Goal: Find specific page/section: Find specific page/section

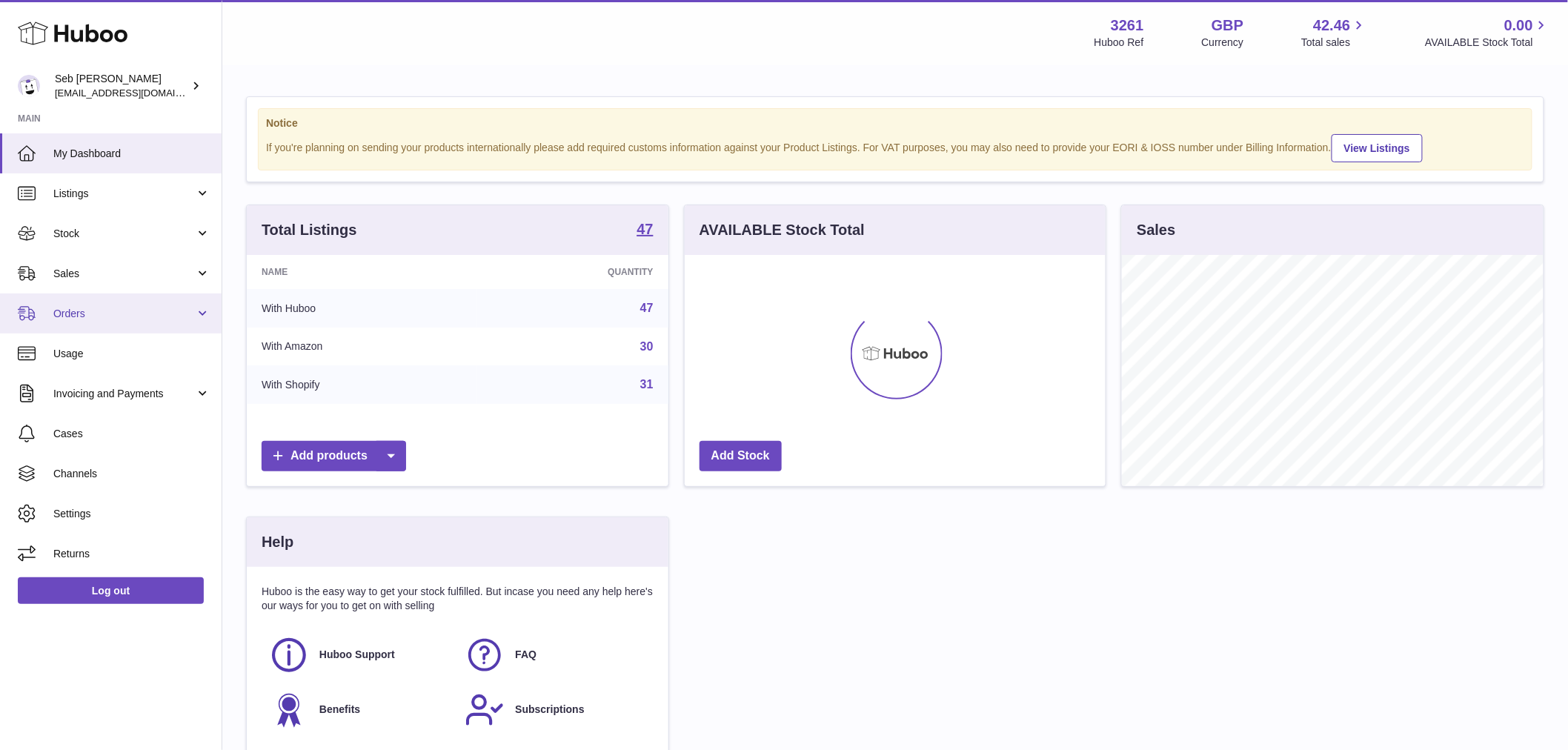
scroll to position [231, 421]
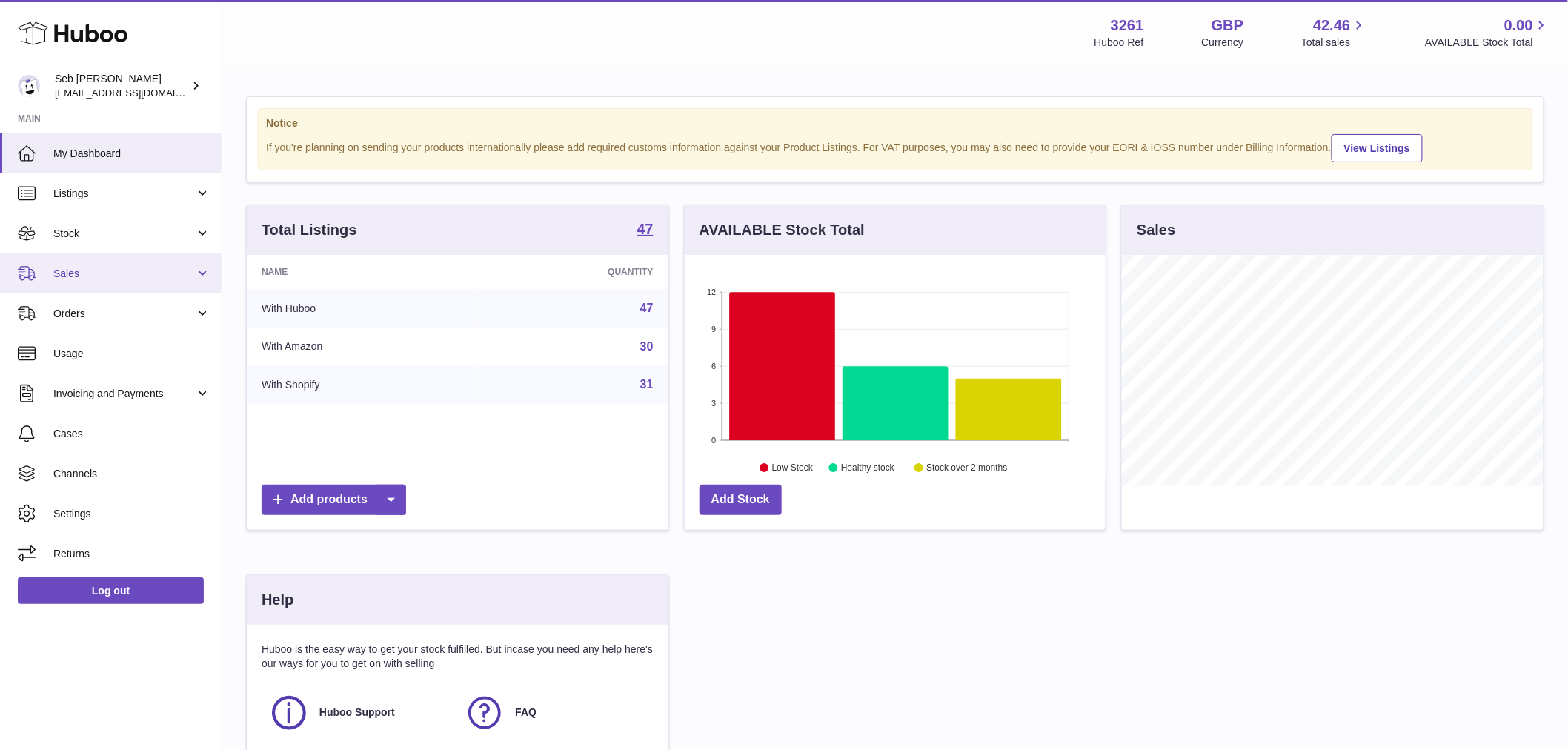
click at [101, 283] on link "Sales" at bounding box center [110, 273] width 222 height 40
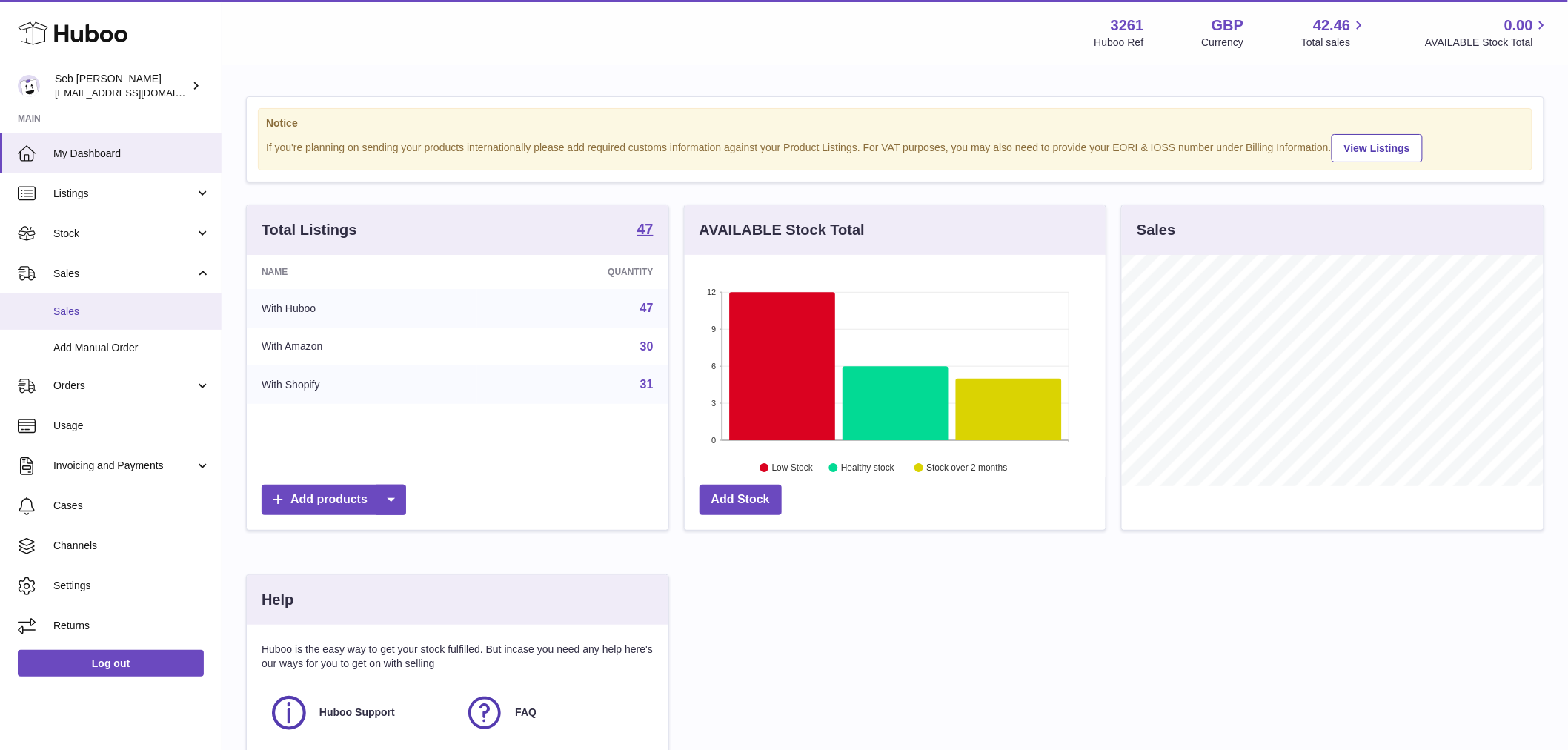
click at [100, 310] on span "Sales" at bounding box center [132, 312] width 157 height 14
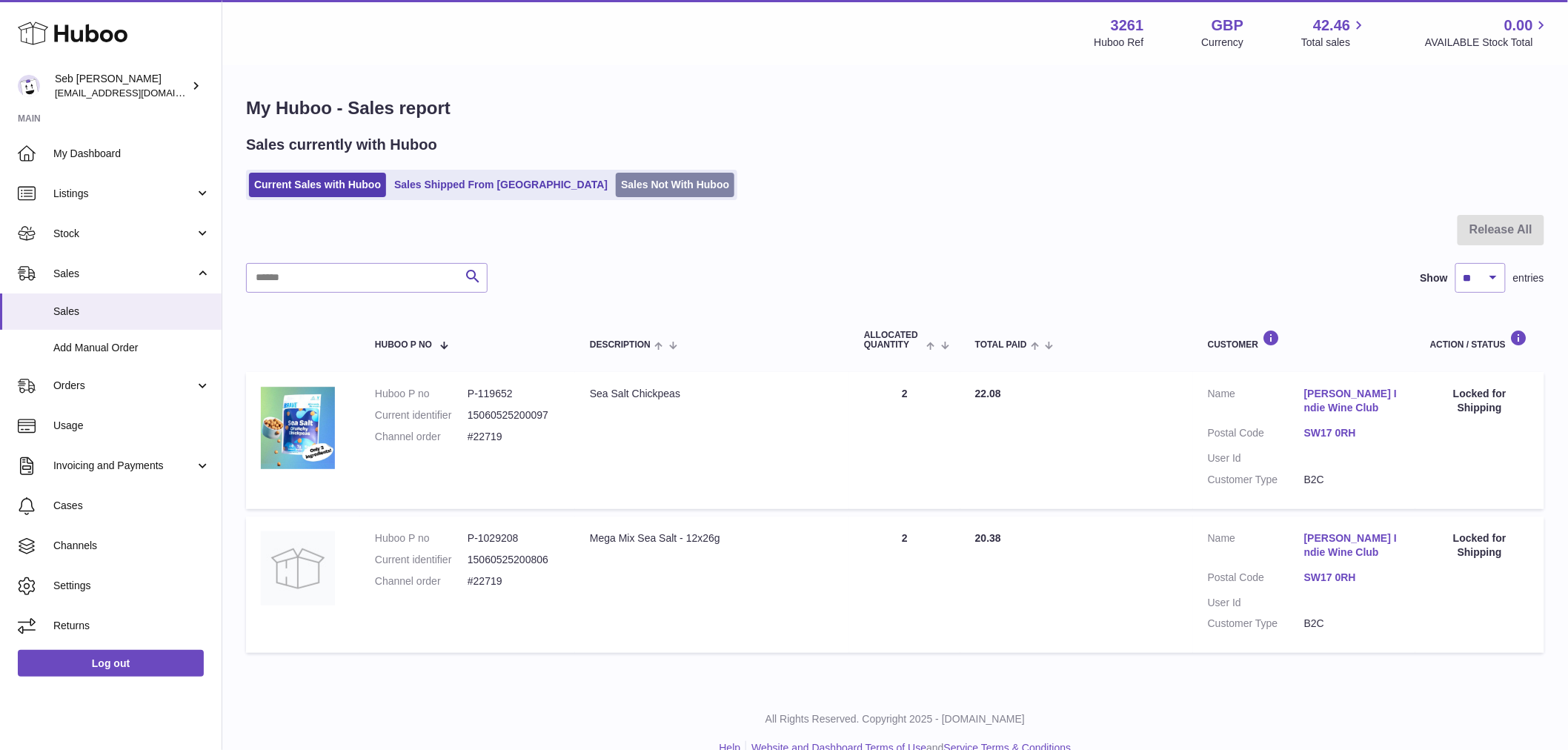
click at [627, 191] on link "Sales Not With Huboo" at bounding box center [674, 184] width 118 height 24
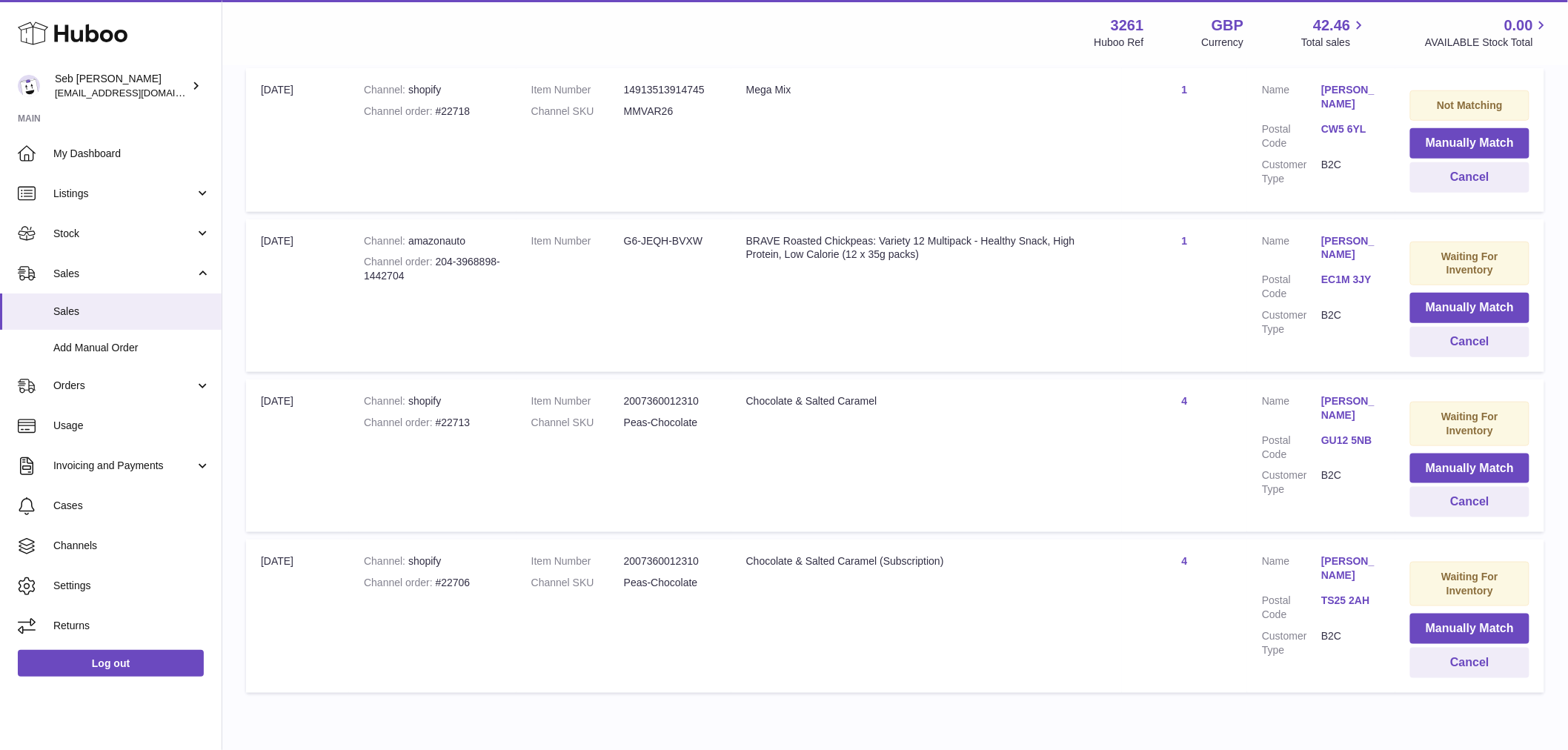
scroll to position [544, 0]
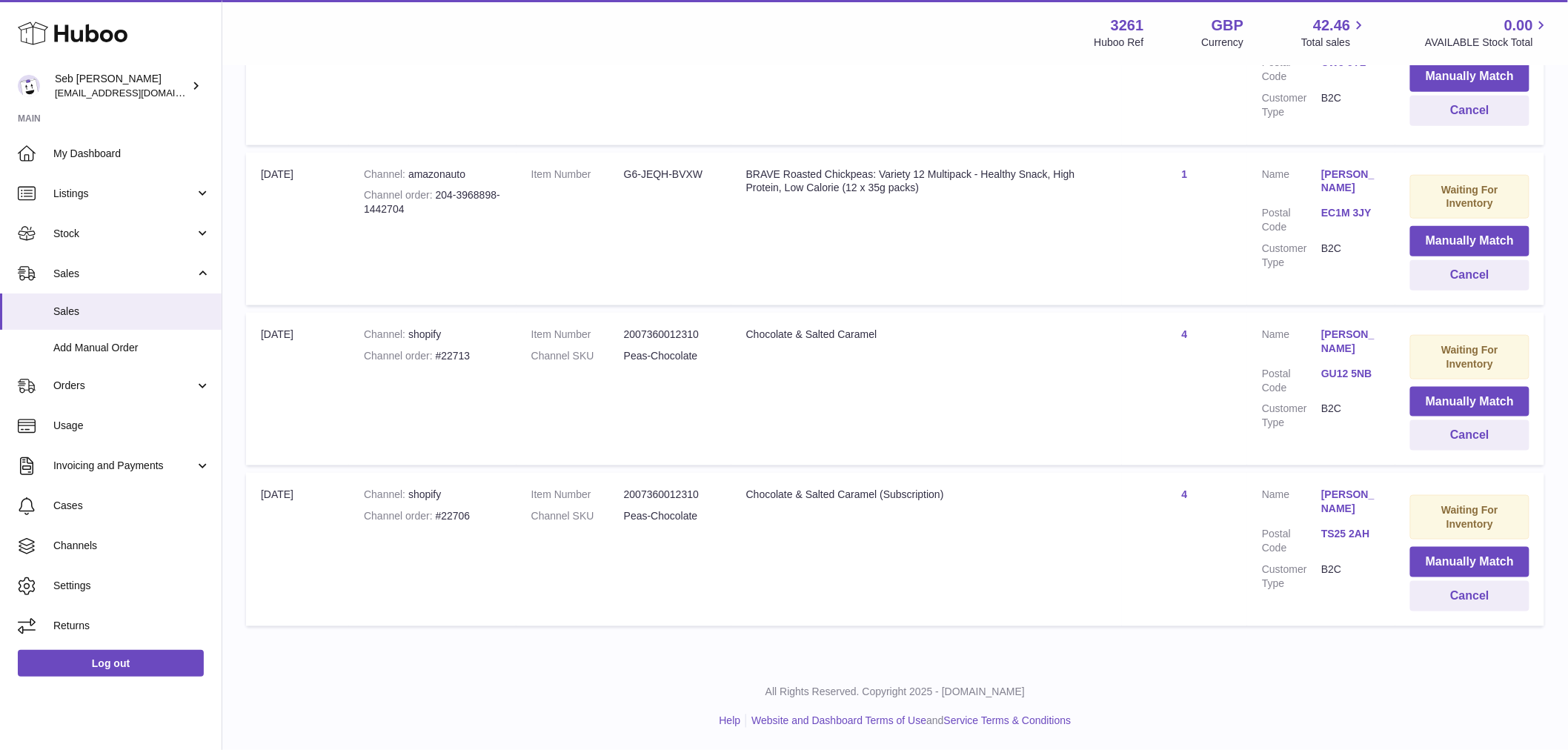
click at [843, 495] on div "Chocolate & Salted Caramel (Subscription)" at bounding box center [927, 495] width 361 height 14
click at [761, 586] on td "Title Chocolate & Salted Caramel (Subscription)" at bounding box center [927, 549] width 391 height 153
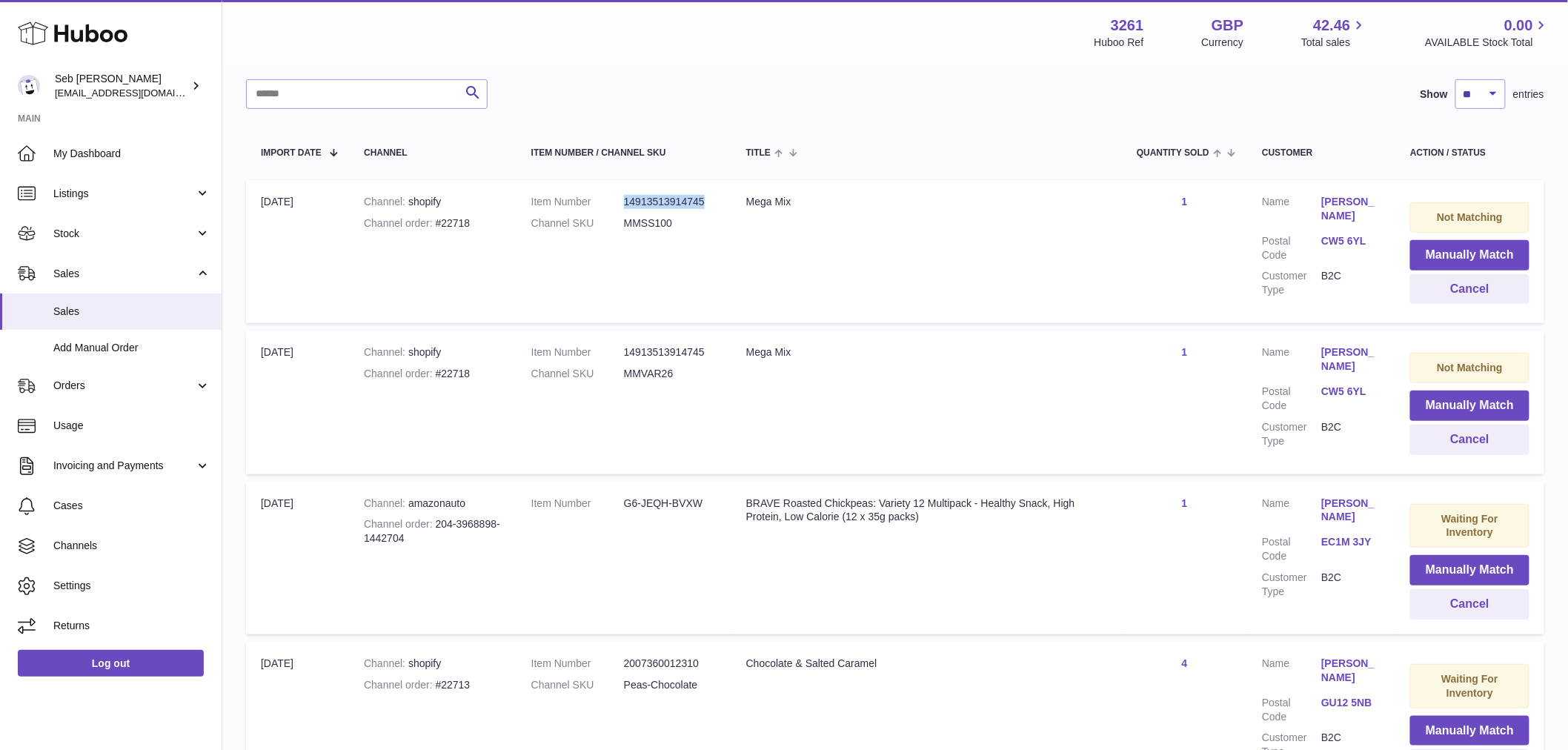
drag, startPoint x: 724, startPoint y: 197, endPoint x: 616, endPoint y: 198, distance: 108.0
click at [616, 198] on td "Item Number 14913513914745 Channel SKU MMSS100" at bounding box center [624, 251] width 215 height 143
copy dl "14913513914745"
click at [663, 261] on td "Item Number 14913513914745 Channel SKU MMSS100" at bounding box center [624, 251] width 215 height 143
drag, startPoint x: 678, startPoint y: 215, endPoint x: 626, endPoint y: 218, distance: 52.1
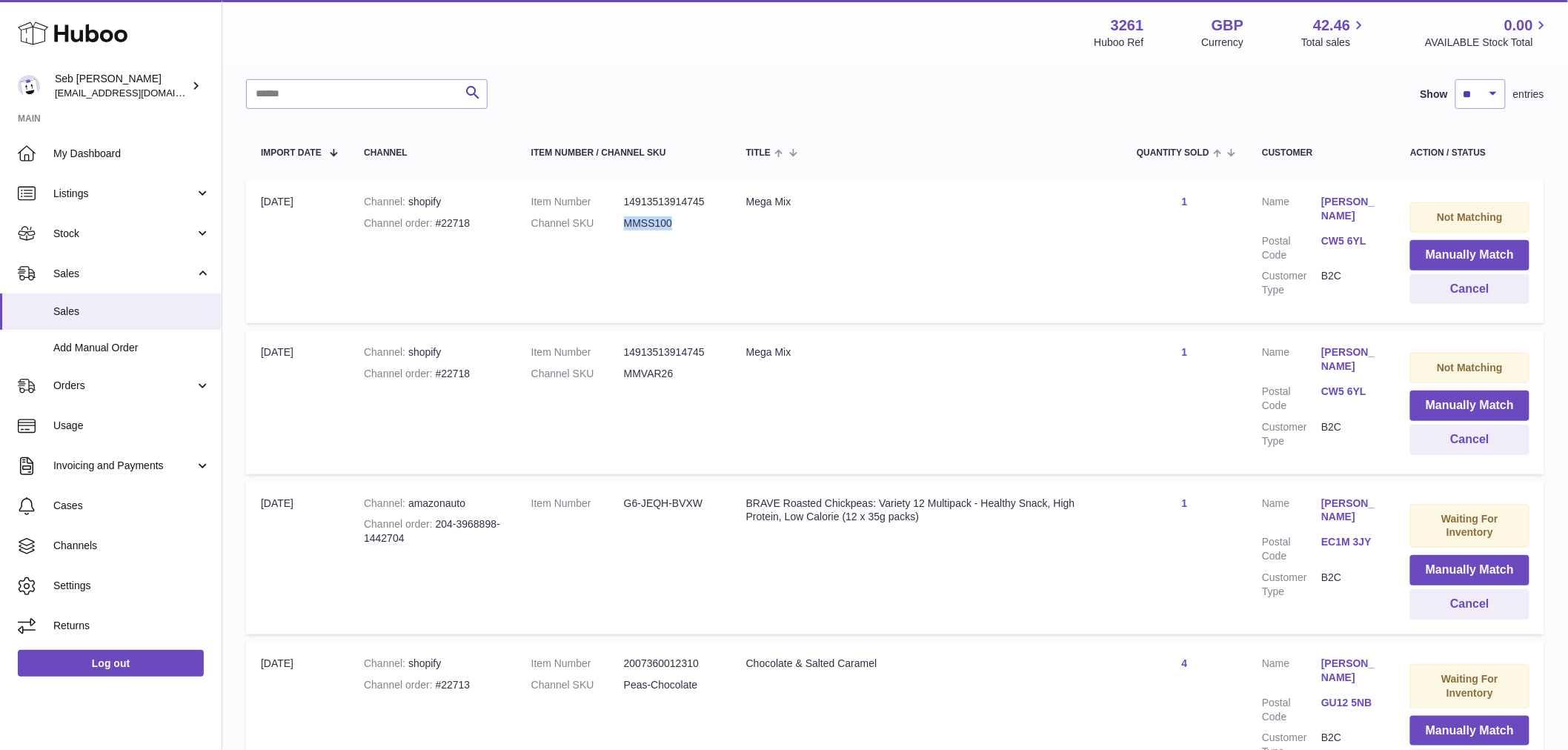
click at [626, 218] on dl "Item Number 14913513914745 Channel SKU MMSS100" at bounding box center [623, 216] width 186 height 43
copy dl "MMSS100"
drag, startPoint x: 807, startPoint y: 195, endPoint x: 747, endPoint y: 202, distance: 60.4
click at [747, 202] on td "Title Mega Mix" at bounding box center [927, 251] width 391 height 143
copy div "Mega Mix"
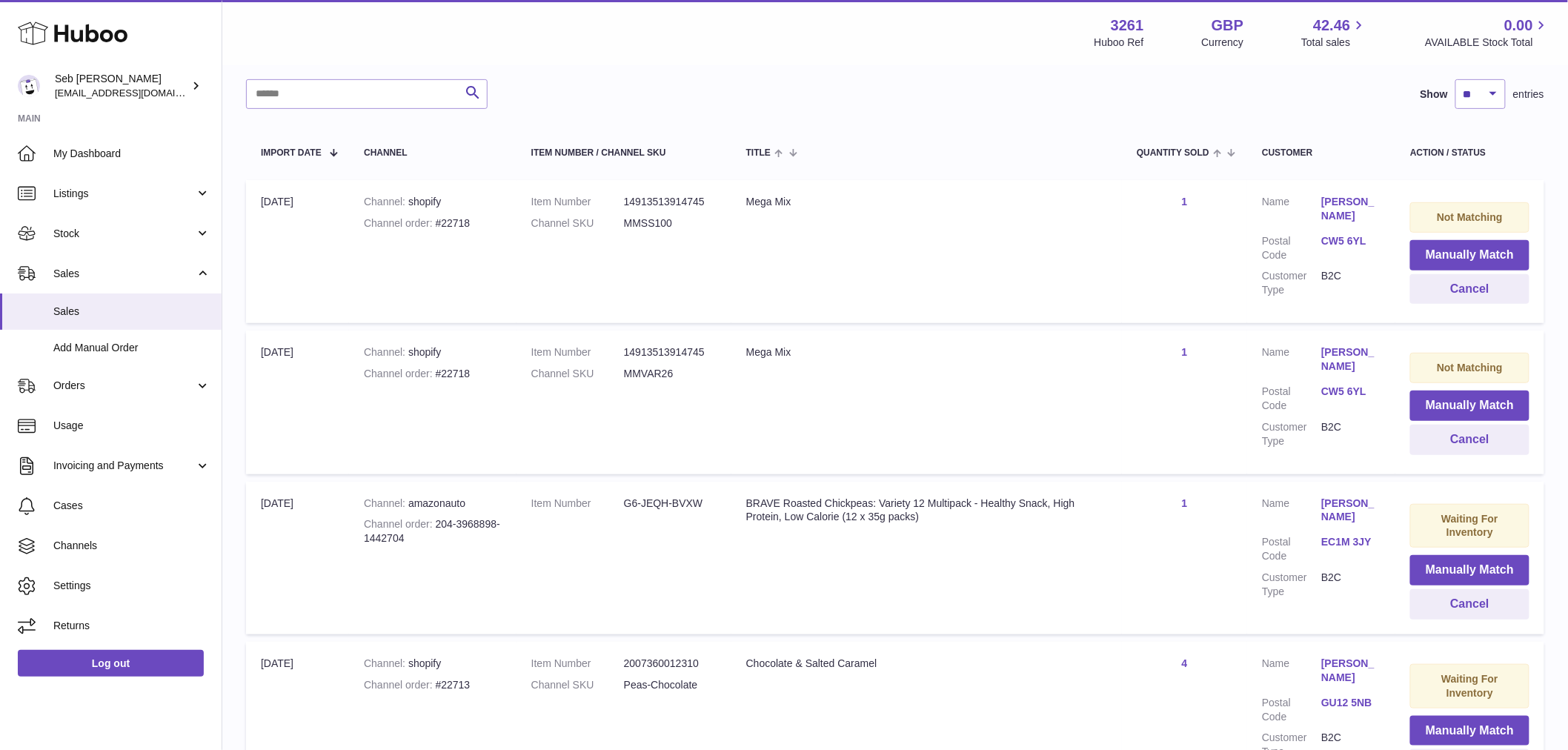
click at [950, 362] on td "Title Mega Mix" at bounding box center [927, 402] width 391 height 143
click at [595, 227] on dt "Channel SKU" at bounding box center [577, 223] width 92 height 14
click at [887, 301] on td "Title Mega Mix" at bounding box center [927, 251] width 391 height 143
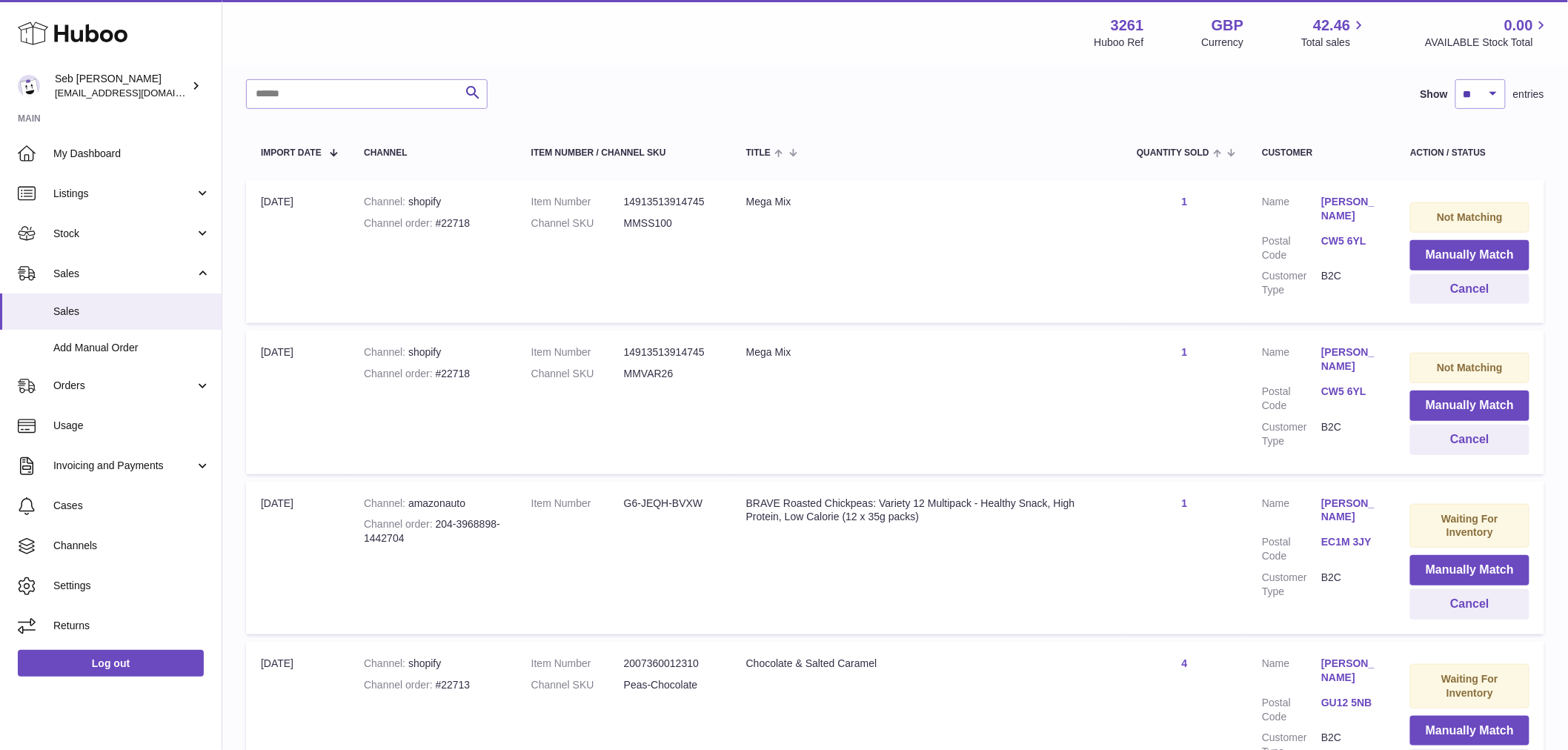
click at [887, 301] on td "Title Mega Mix" at bounding box center [927, 251] width 391 height 143
click at [884, 299] on td "Title Mega Mix" at bounding box center [927, 251] width 391 height 143
click at [786, 346] on div "Mega Mix" at bounding box center [927, 352] width 361 height 14
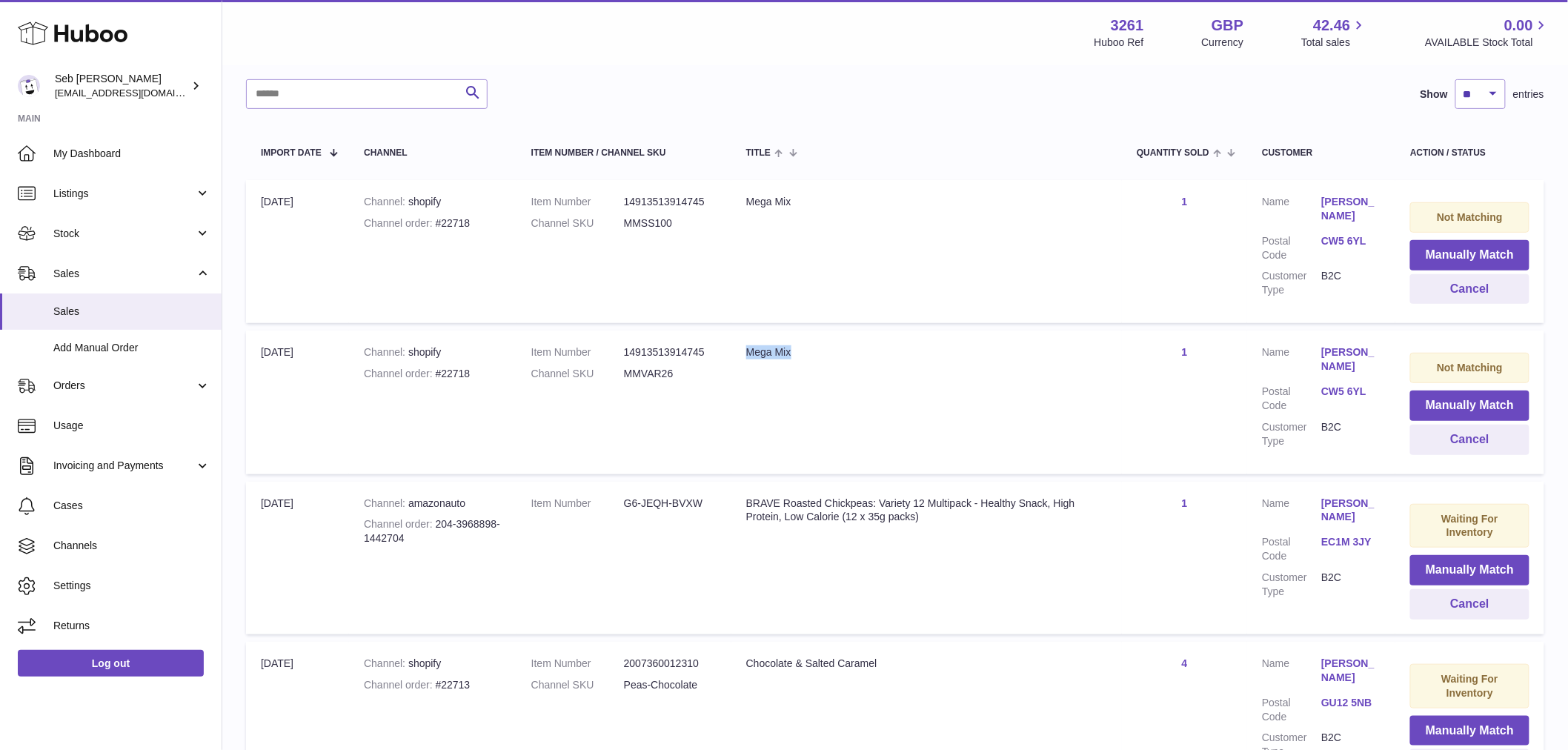
copy tr "Mega Mix"
drag, startPoint x: 687, startPoint y: 370, endPoint x: 630, endPoint y: 368, distance: 57.0
click at [630, 368] on dd "MMVAR26" at bounding box center [670, 373] width 92 height 14
copy dd "MMVAR26"
drag, startPoint x: 674, startPoint y: 224, endPoint x: 628, endPoint y: 224, distance: 46.0
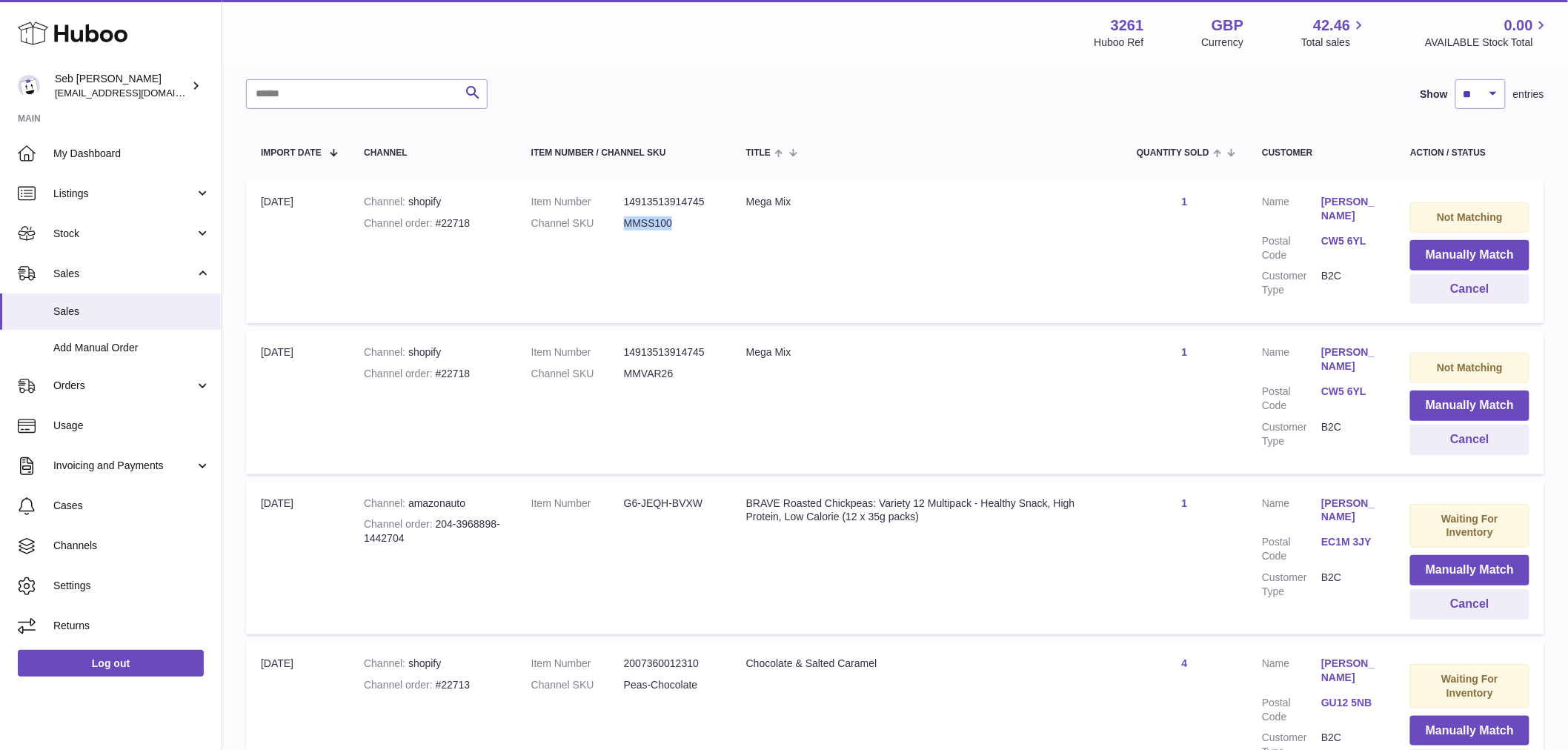
click at [628, 224] on dd "MMSS100" at bounding box center [670, 223] width 92 height 14
copy dd "MMSS100"
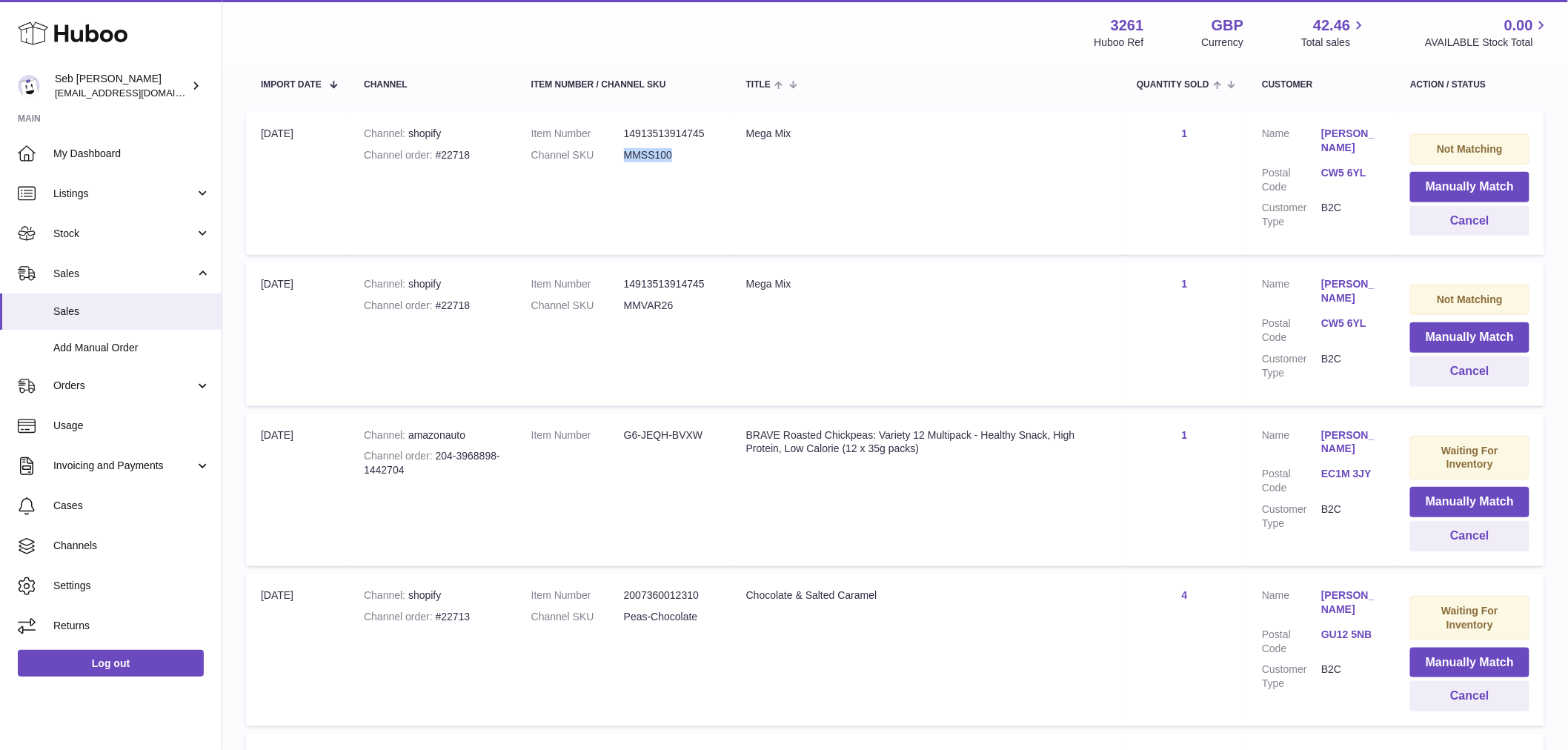
scroll to position [297, 0]
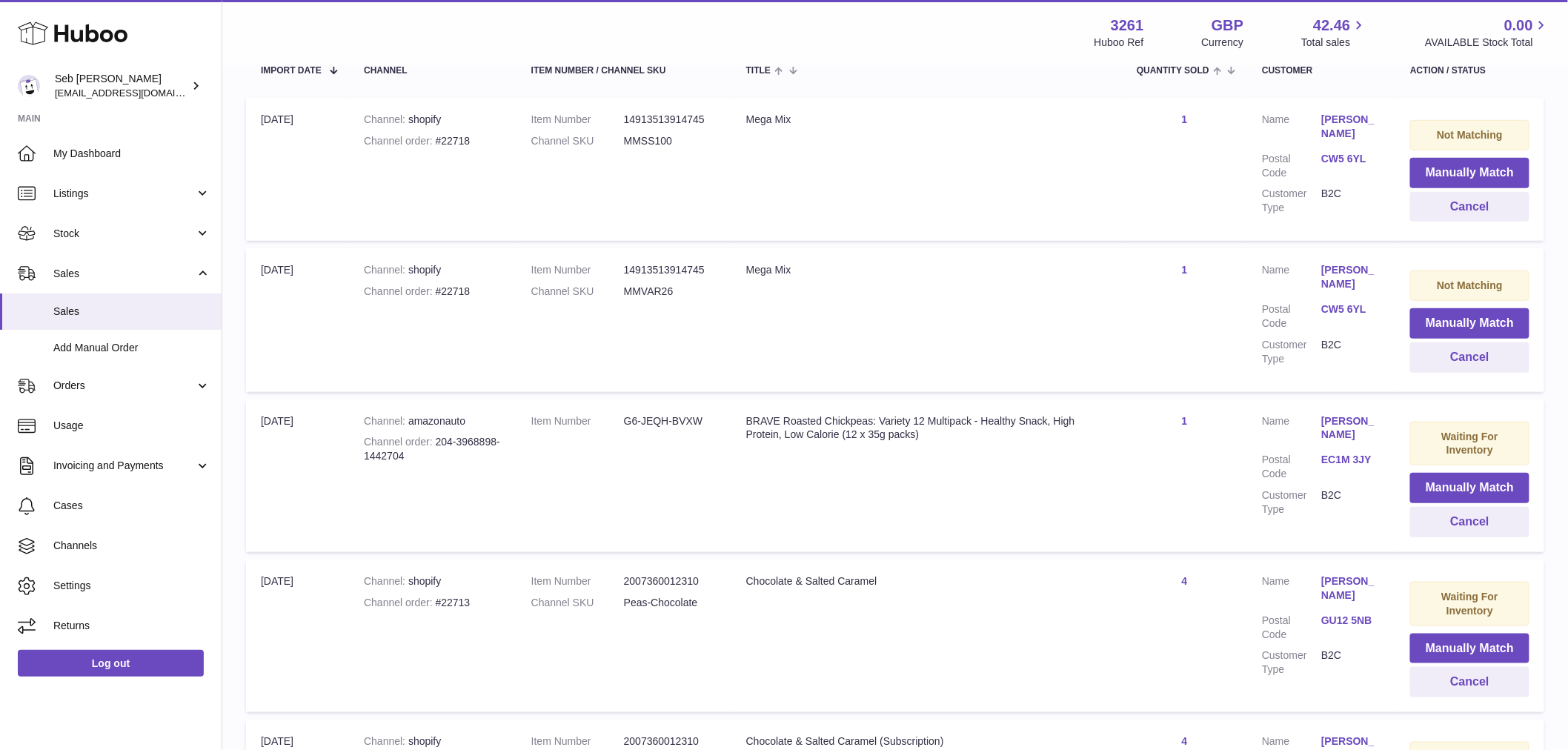
click at [706, 272] on dd "14913513914745" at bounding box center [670, 270] width 92 height 14
click at [663, 290] on dd "MMVAR26" at bounding box center [670, 291] width 92 height 14
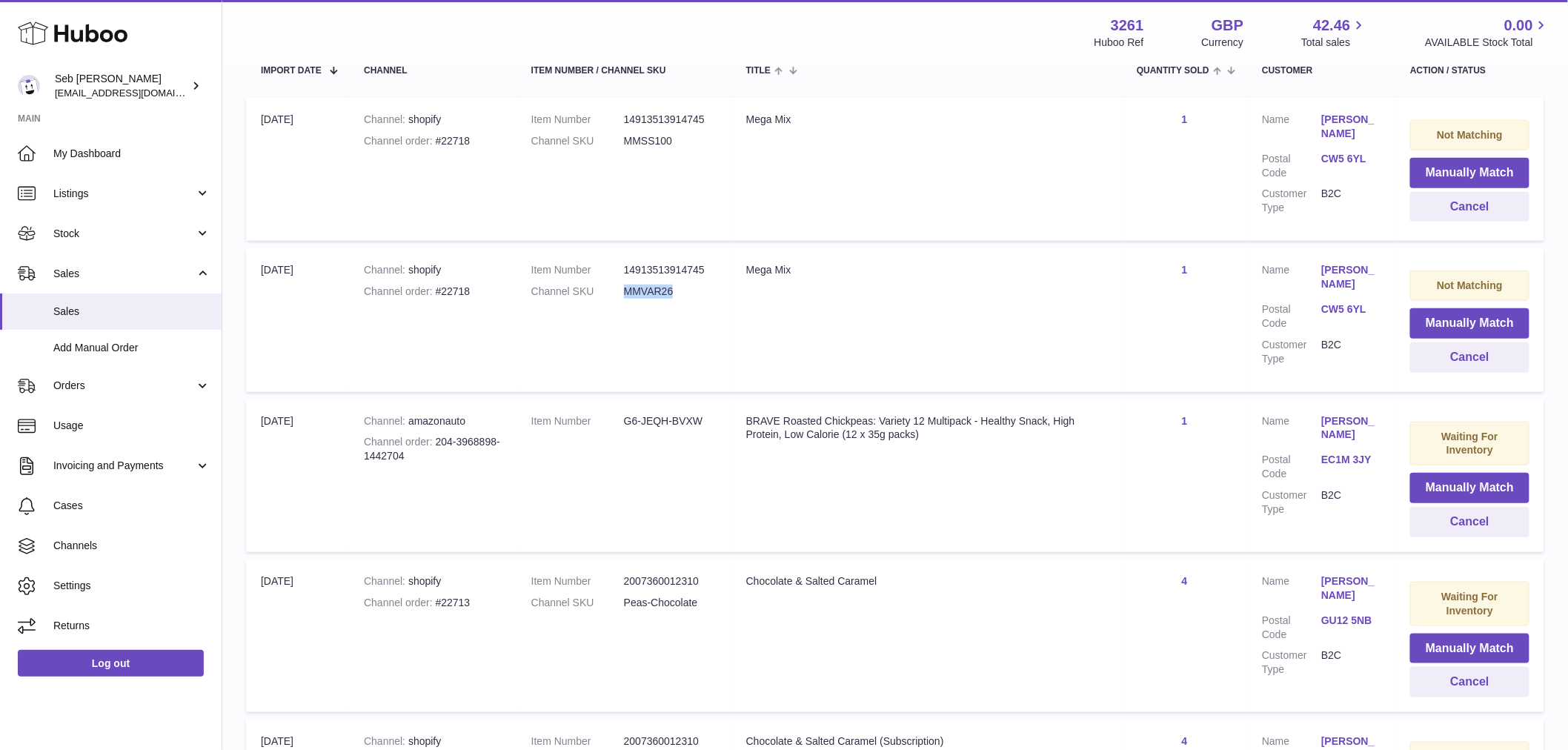
copy dd "MMVAR26"
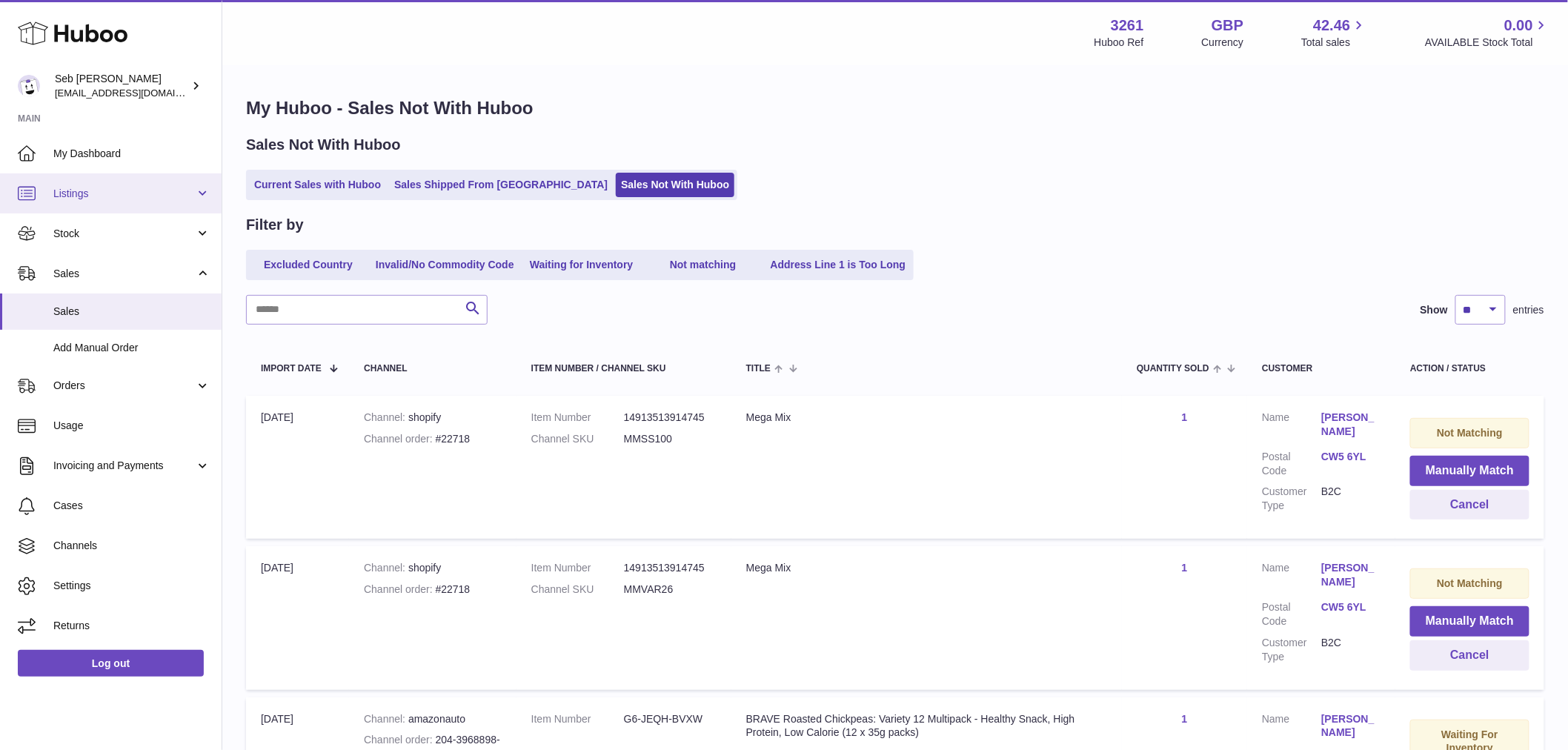
click at [106, 204] on link "Listings" at bounding box center [110, 193] width 222 height 40
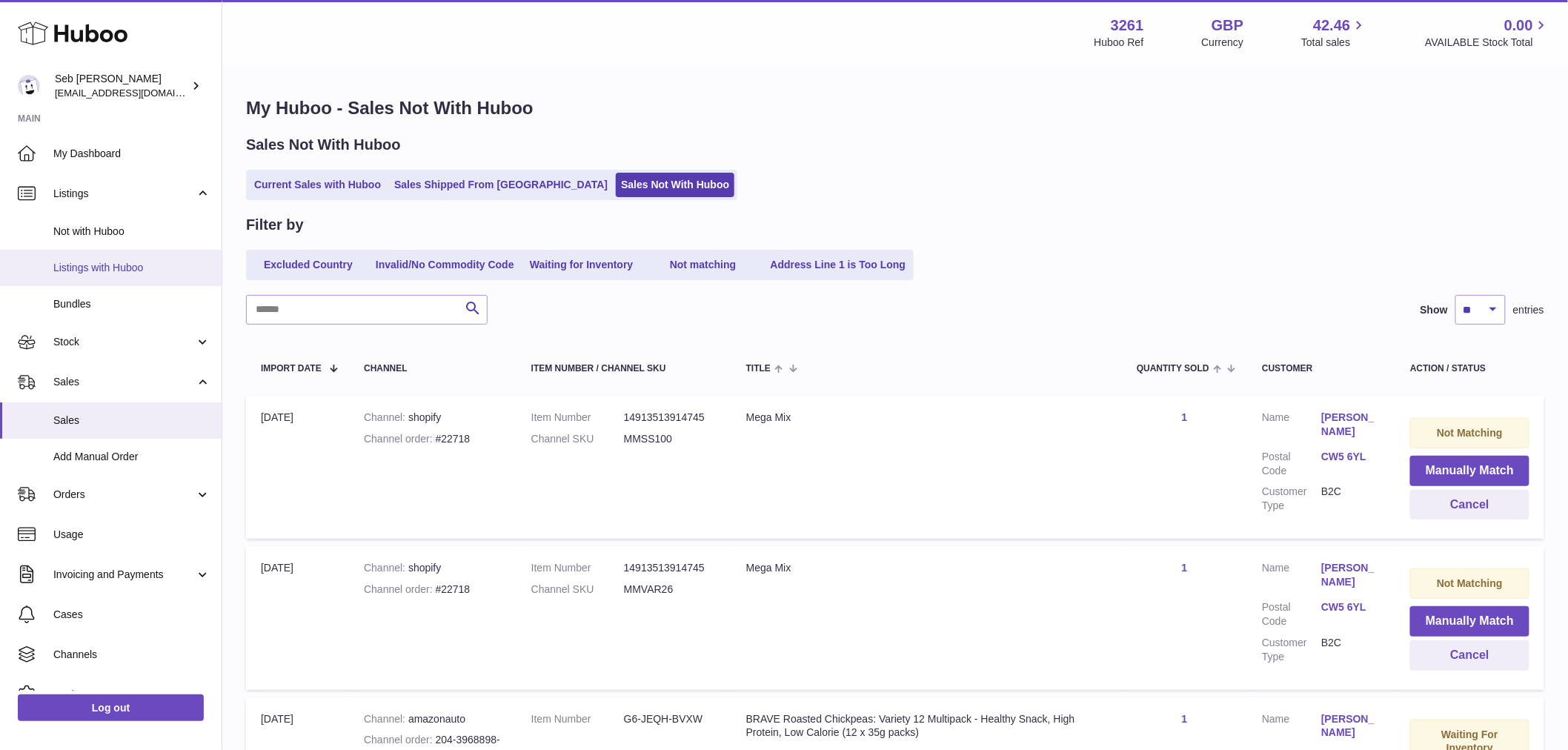
click at [125, 261] on span "Listings with Huboo" at bounding box center [132, 268] width 157 height 14
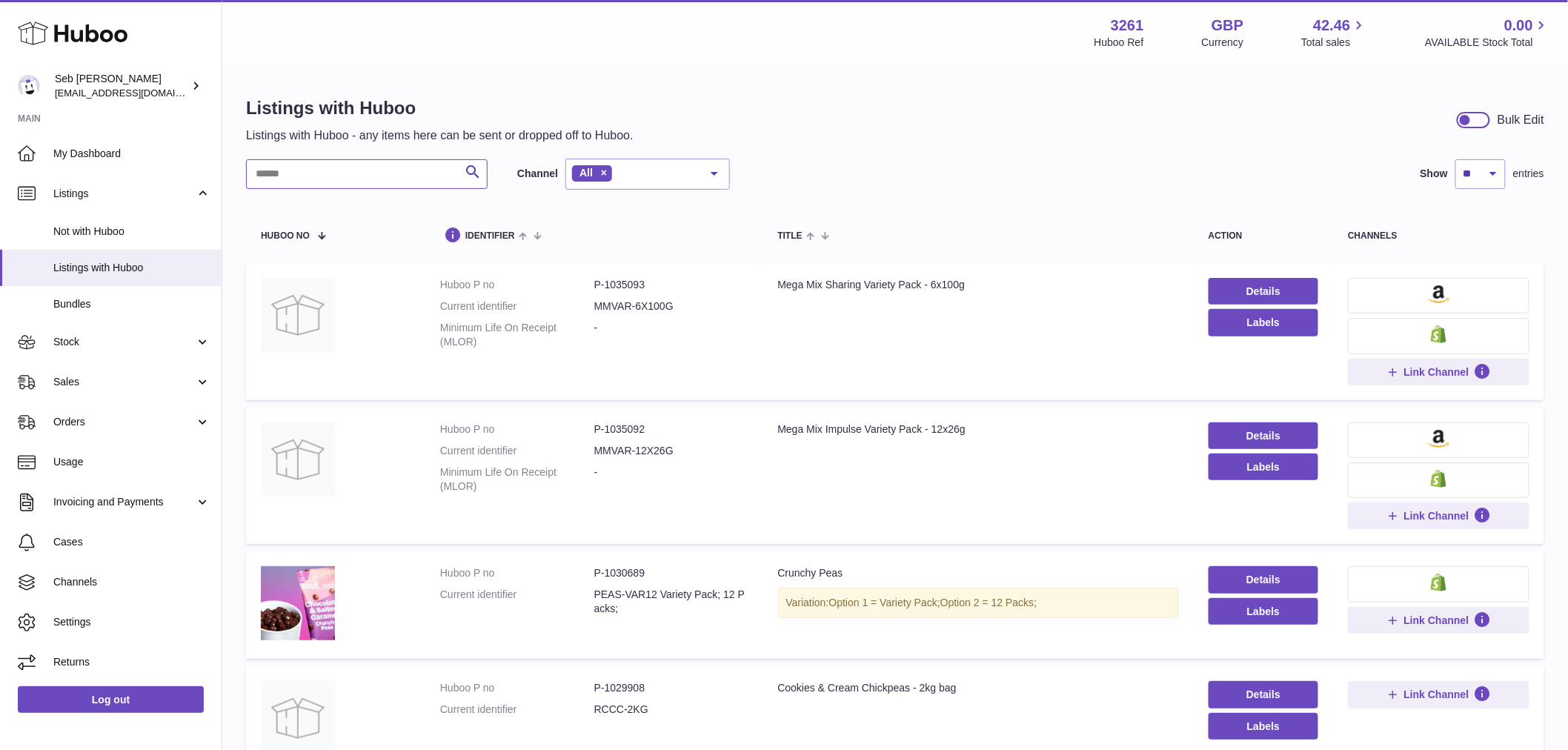
paste input "**********"
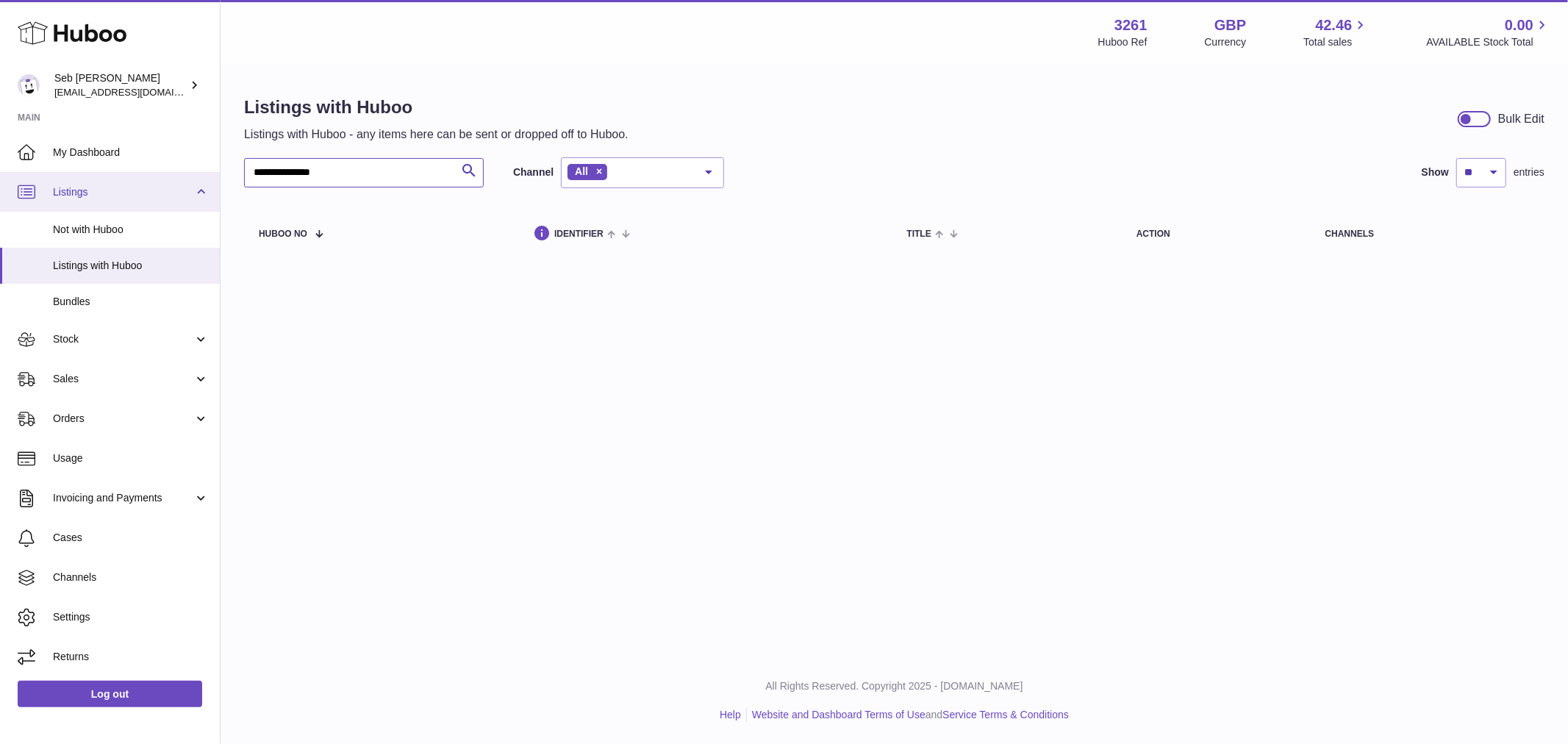
drag, startPoint x: 399, startPoint y: 174, endPoint x: 131, endPoint y: 173, distance: 268.0
click at [131, 173] on div "**********" at bounding box center [784, 372] width 1568 height 744
paste input "text"
type input "*******"
drag, startPoint x: 355, startPoint y: 173, endPoint x: 99, endPoint y: 144, distance: 257.6
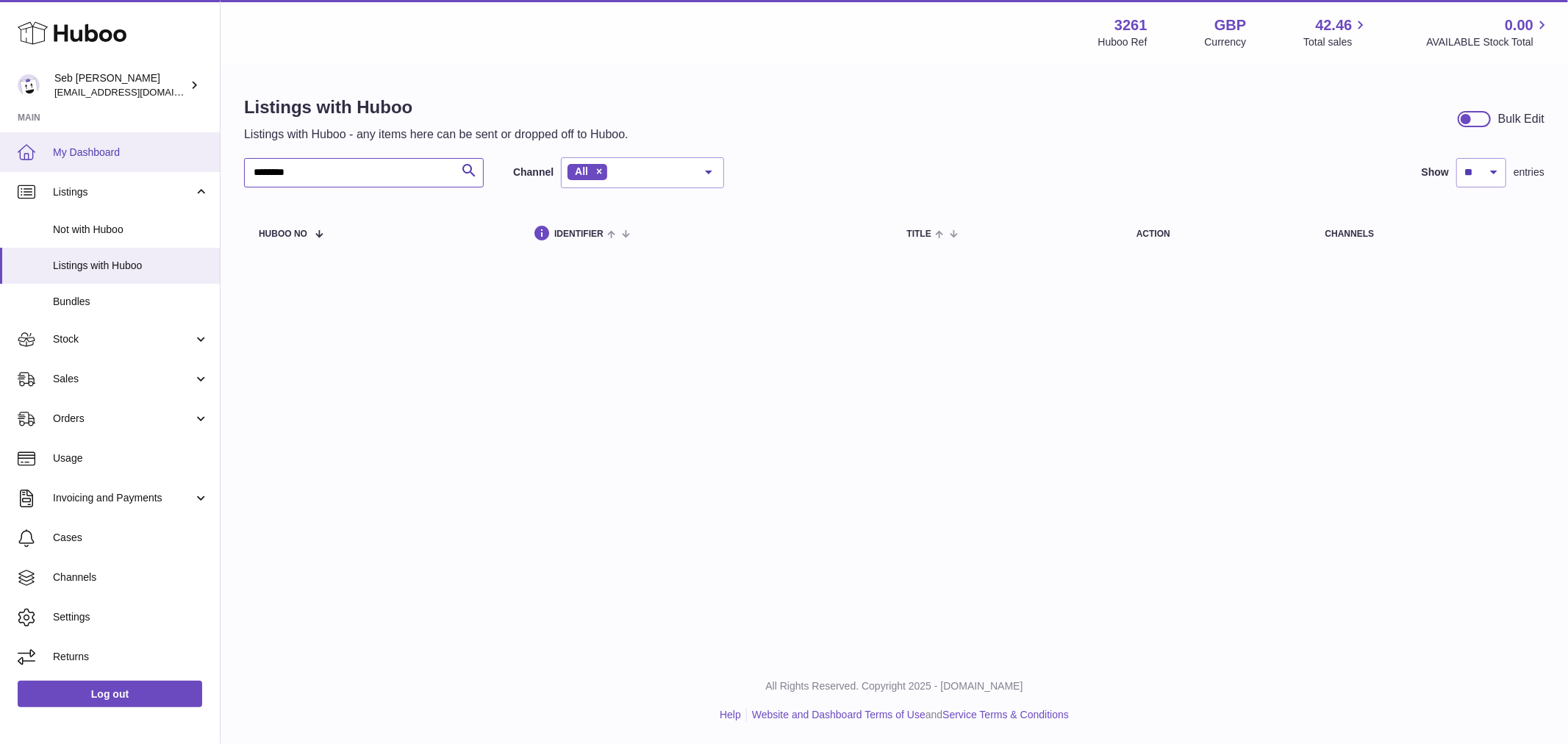
click at [99, 144] on div "Huboo Seb Sokol internalAdmin-3261@internal.huboo.com Main My Dashboard Listing…" at bounding box center [784, 372] width 1568 height 744
click at [99, 145] on span "My Dashboard" at bounding box center [131, 152] width 156 height 14
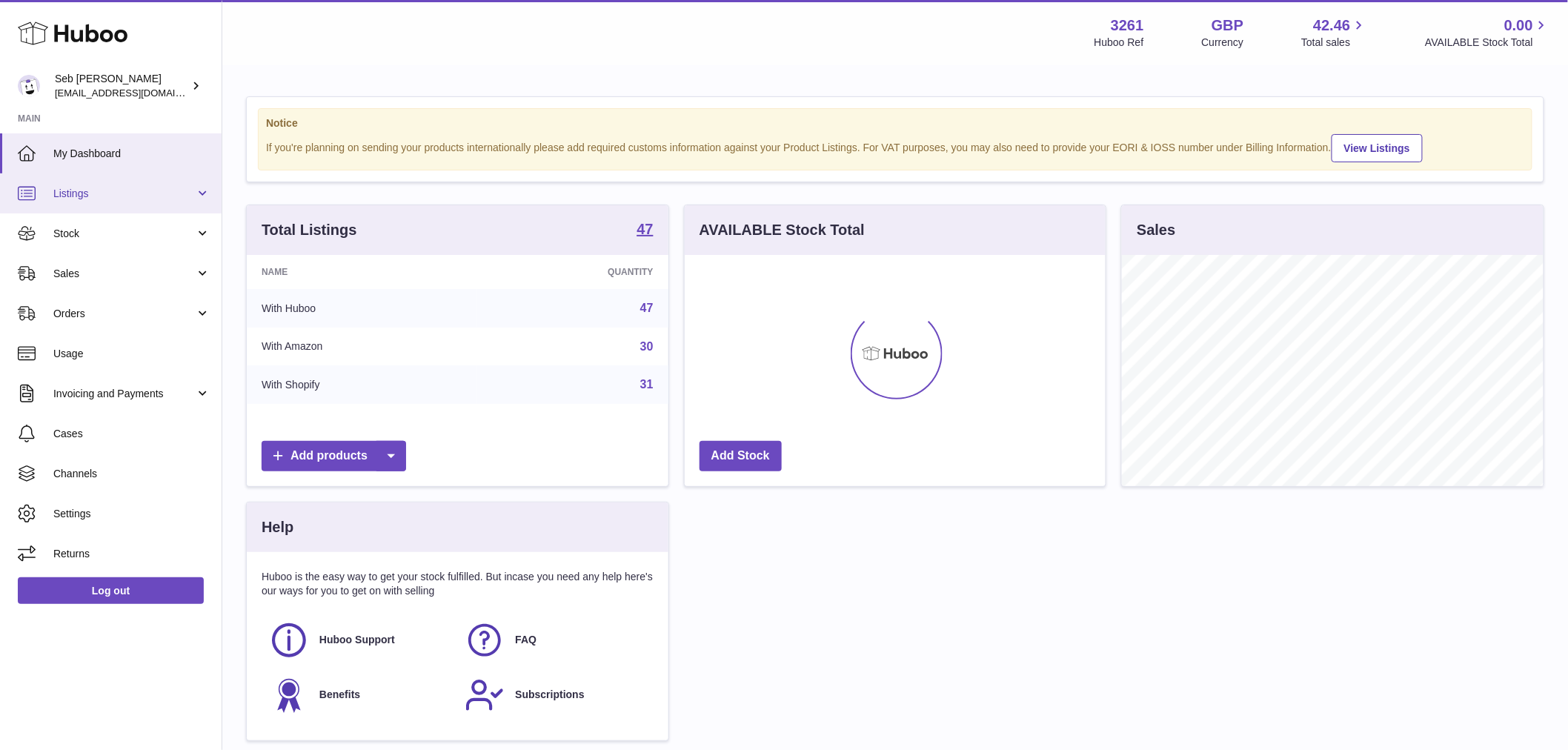
scroll to position [231, 421]
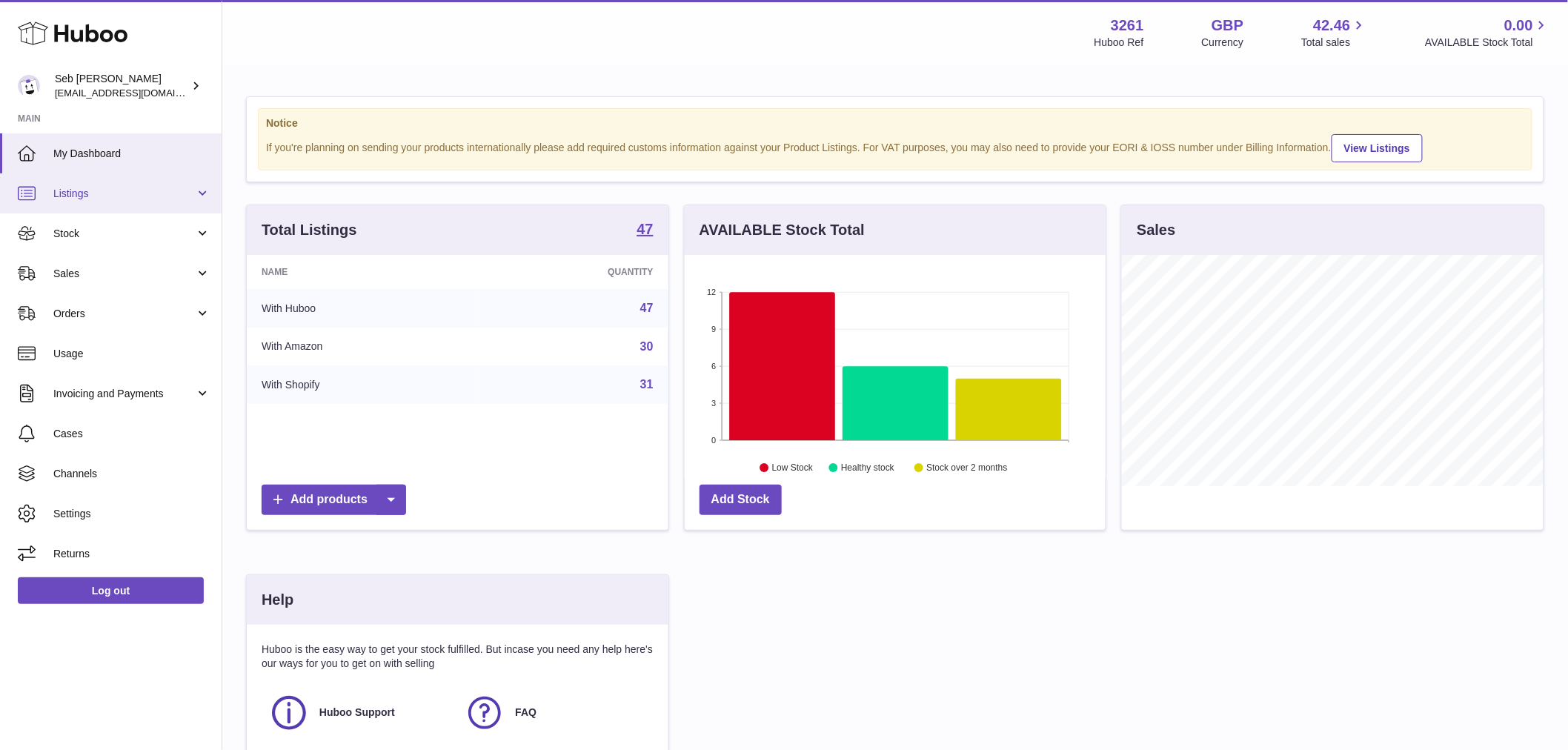
click at [116, 203] on link "Listings" at bounding box center [110, 193] width 222 height 40
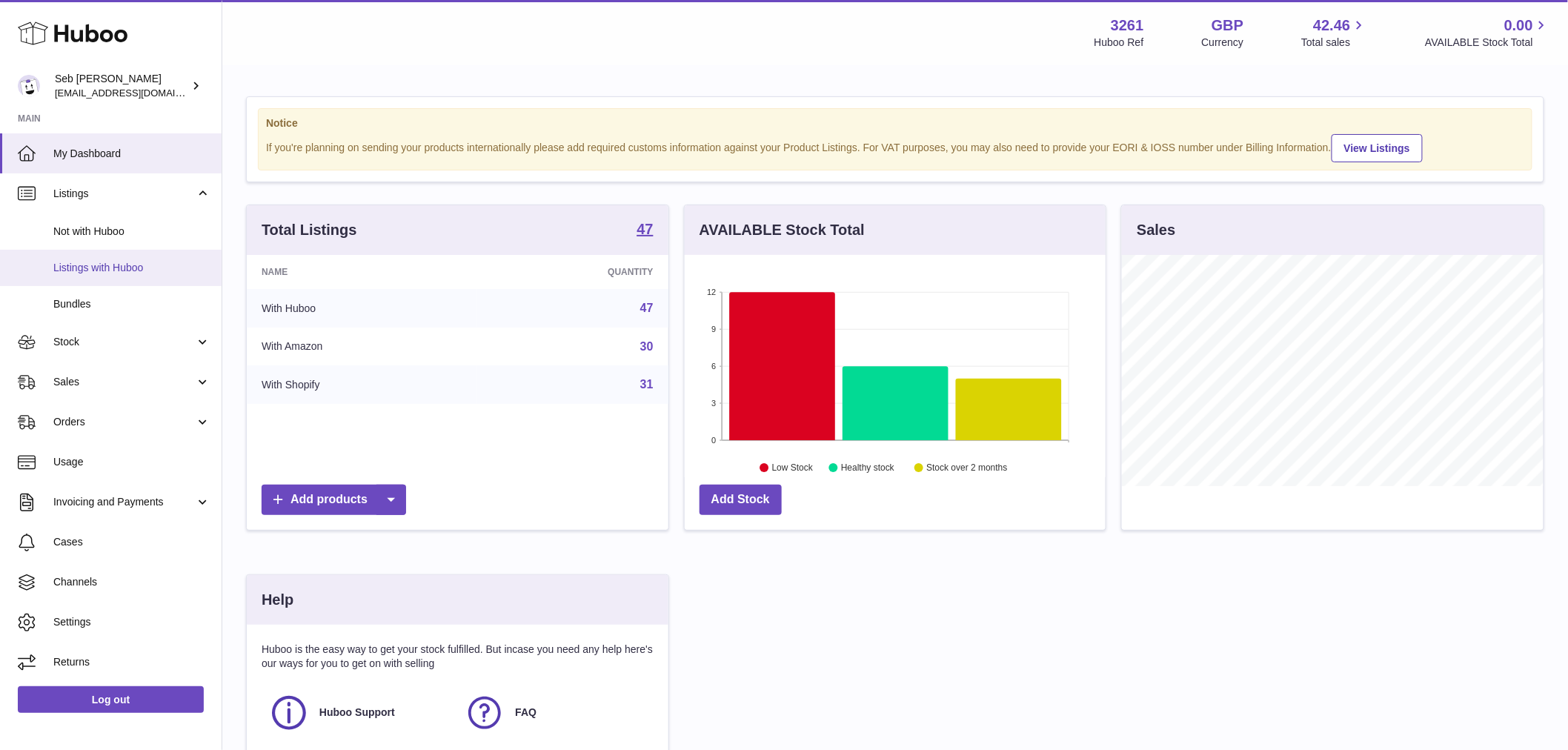
click at [112, 265] on span "Listings with Huboo" at bounding box center [132, 268] width 157 height 14
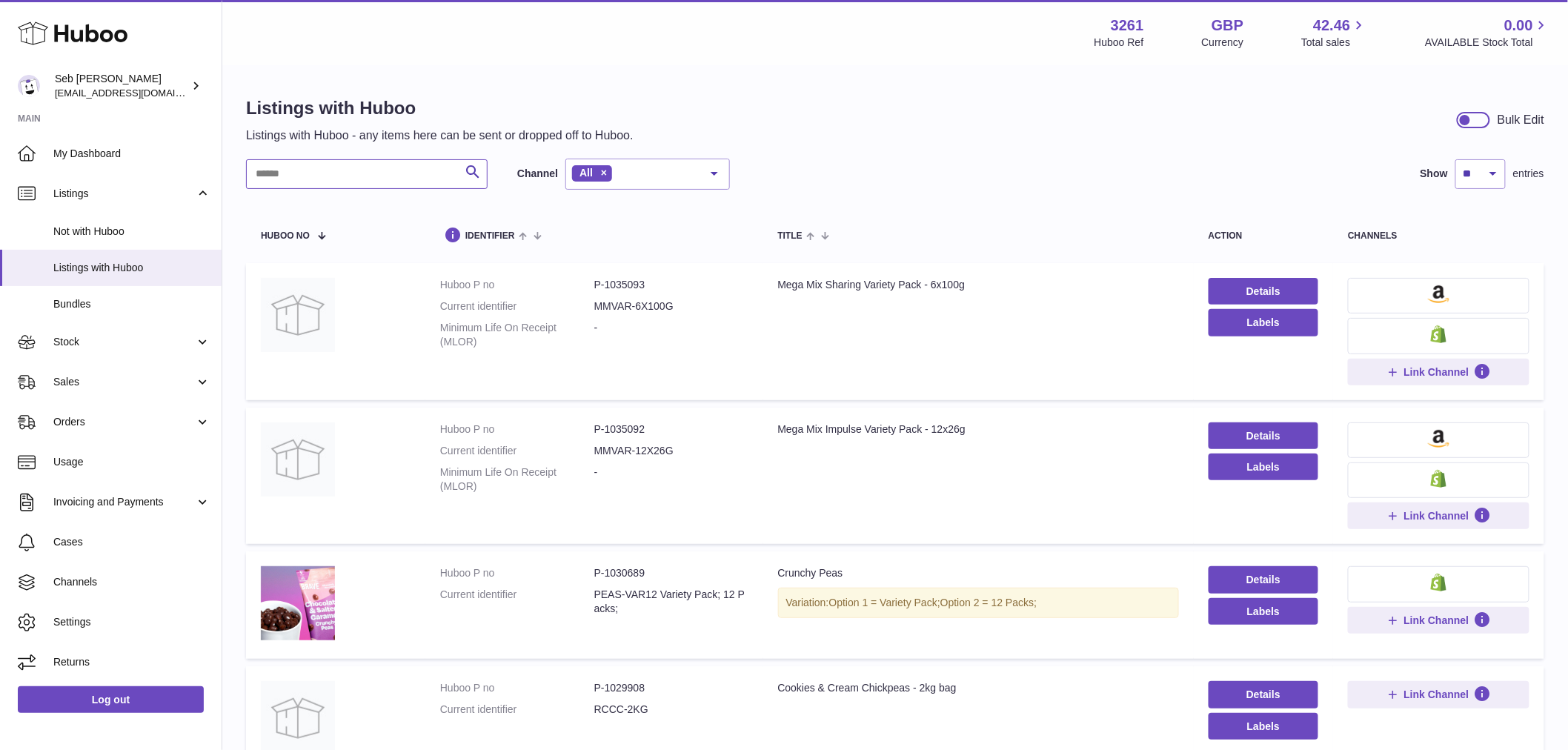
click at [379, 160] on input "text" at bounding box center [367, 174] width 241 height 30
paste input "********"
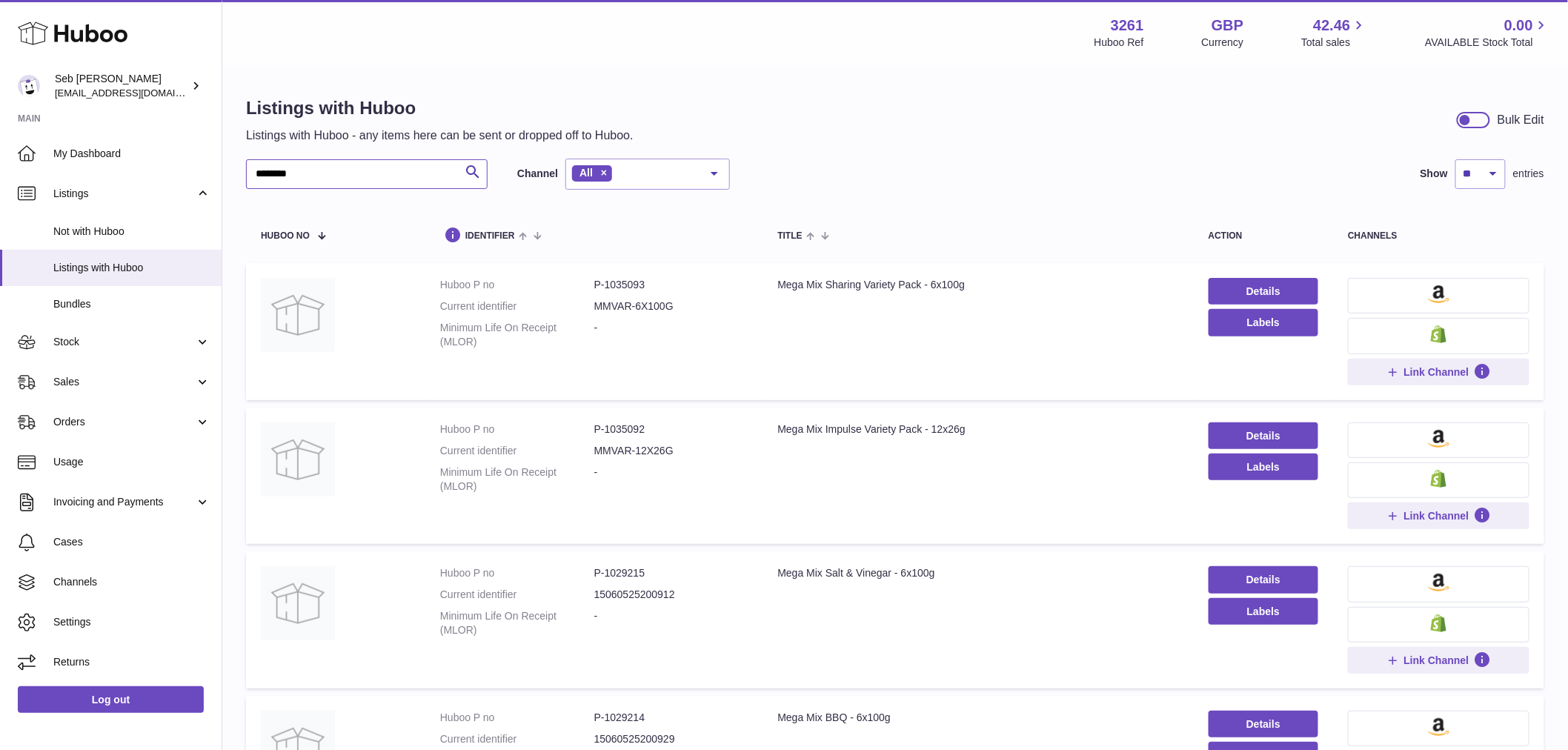
drag, startPoint x: 406, startPoint y: 176, endPoint x: 227, endPoint y: 190, distance: 179.5
paste input "text"
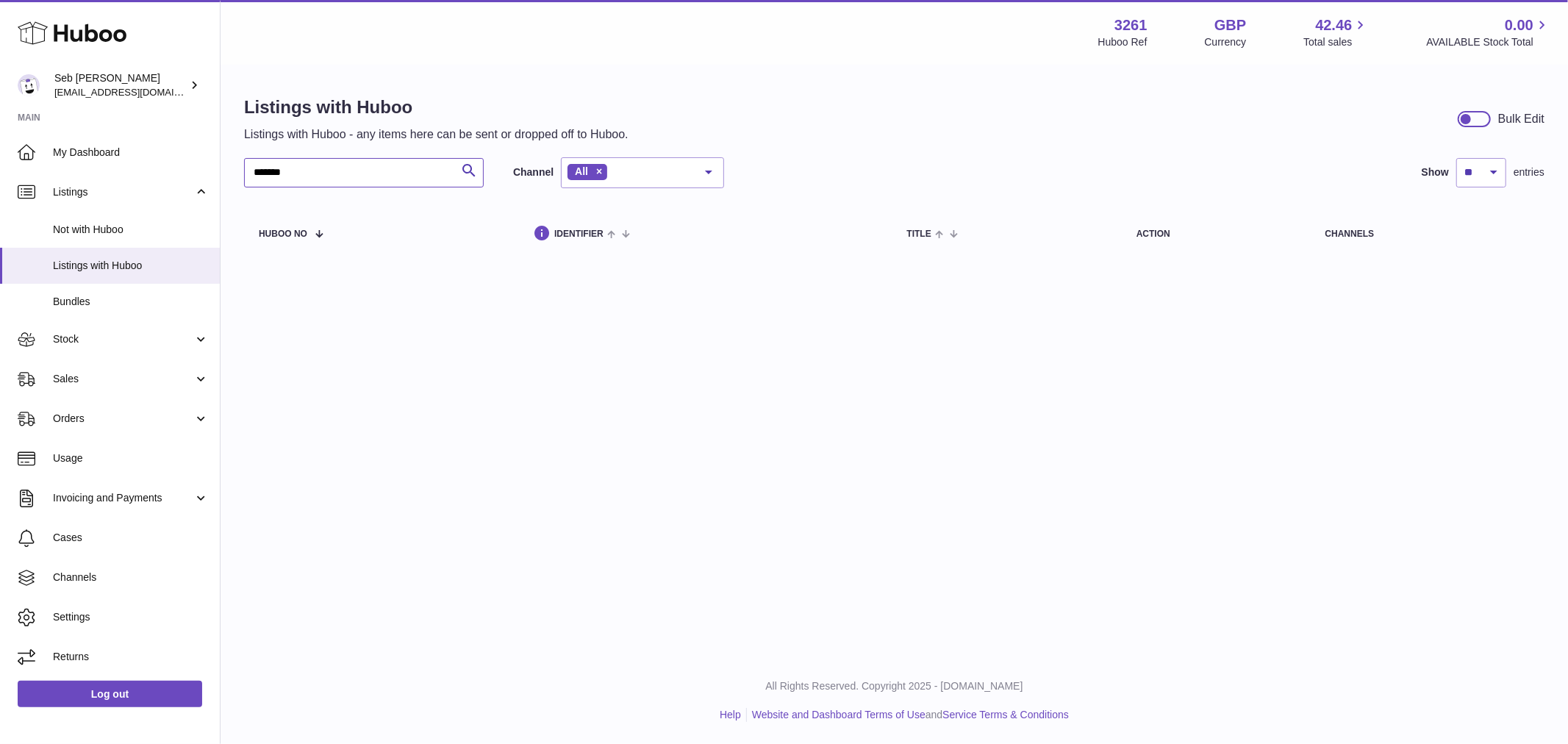
drag, startPoint x: 372, startPoint y: 179, endPoint x: -34, endPoint y: 145, distance: 407.4
click at [0, 145] on html ".st0{fill:#141414;}" at bounding box center [784, 372] width 1568 height 744
paste input "text"
drag, startPoint x: 319, startPoint y: 186, endPoint x: 99, endPoint y: 194, distance: 220.1
click at [107, 199] on div "Huboo Seb [PERSON_NAME] [EMAIL_ADDRESS][DOMAIN_NAME] Main My Dashboard Listings…" at bounding box center [784, 372] width 1568 height 744
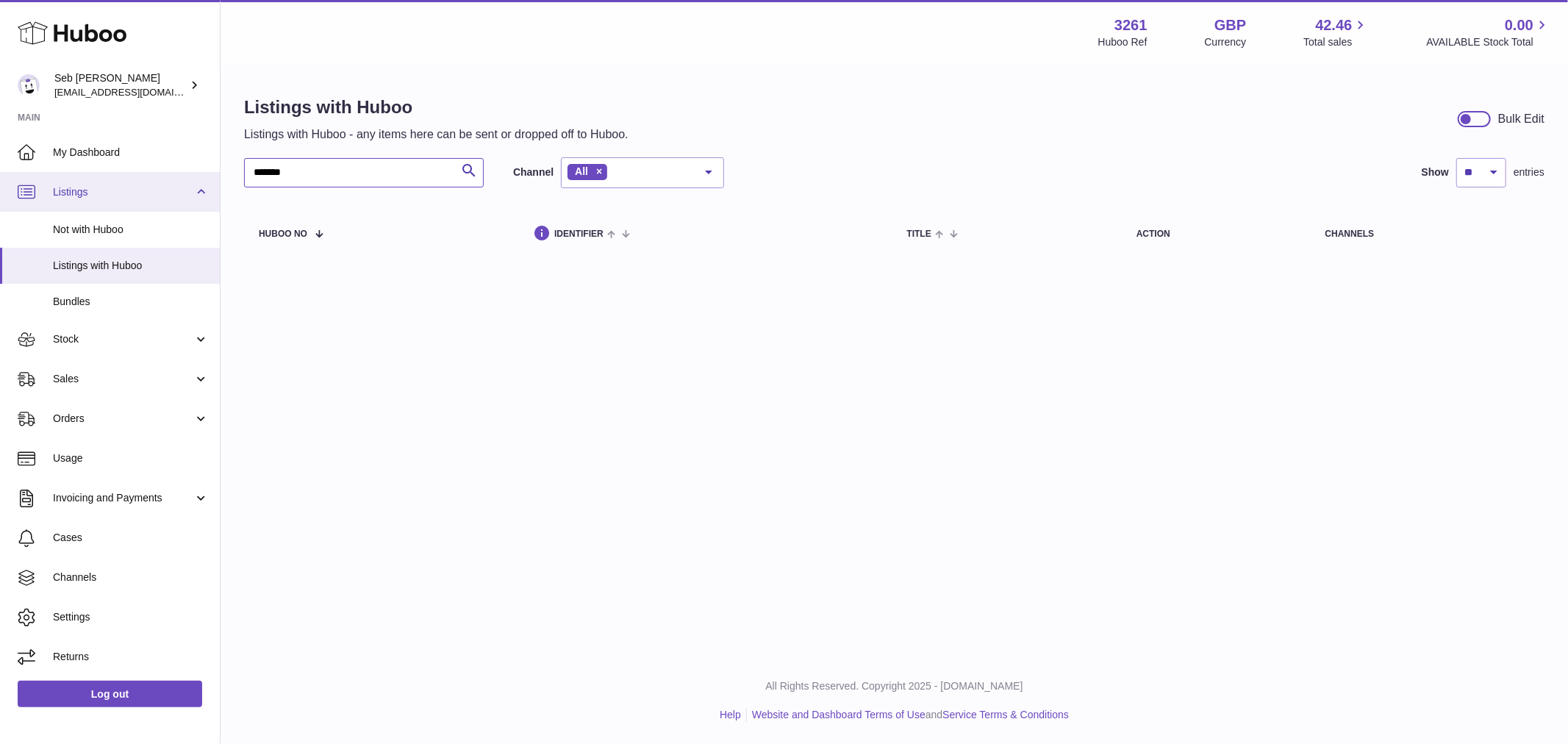
paste input "text"
type input "*******"
